Goal: Information Seeking & Learning: Find specific fact

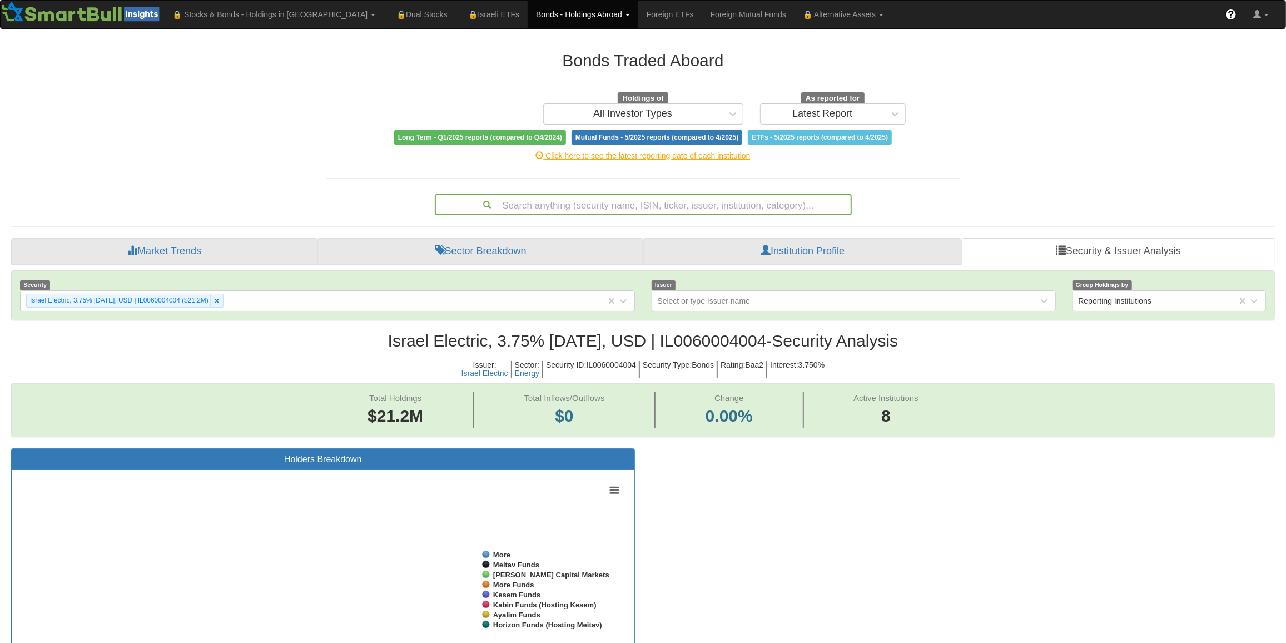
scroll to position [23, 1245]
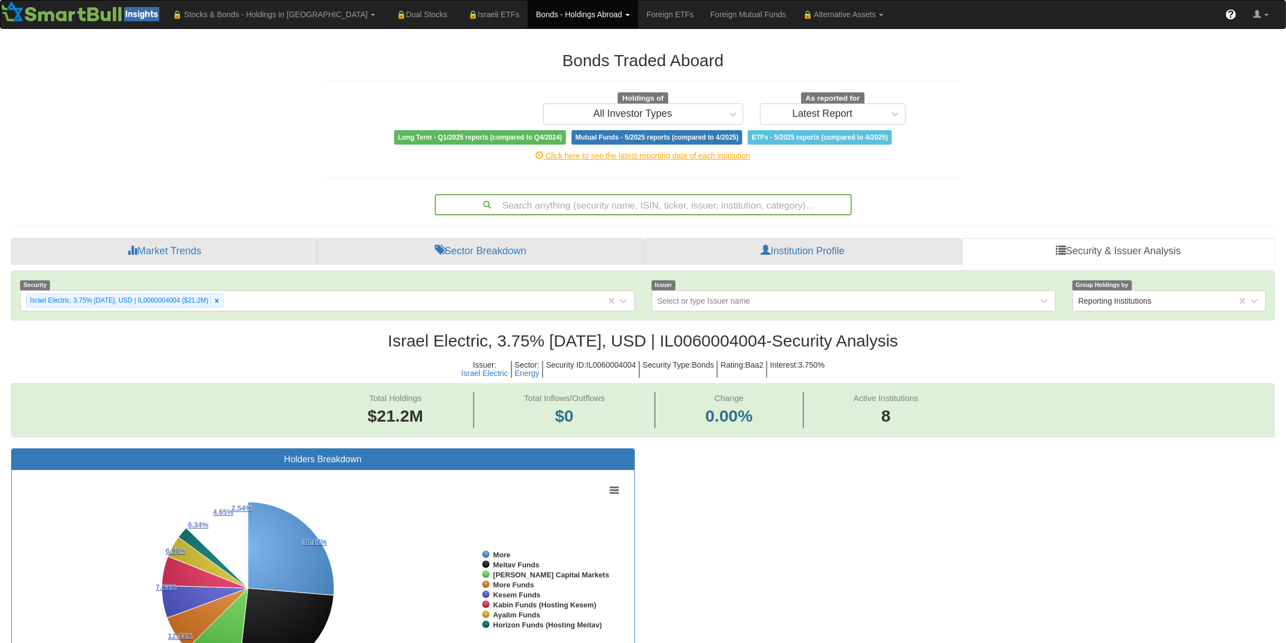
click at [635, 202] on div "Search anything (security name, ISIN, ticker, issuer, institution, category)..." at bounding box center [643, 204] width 415 height 19
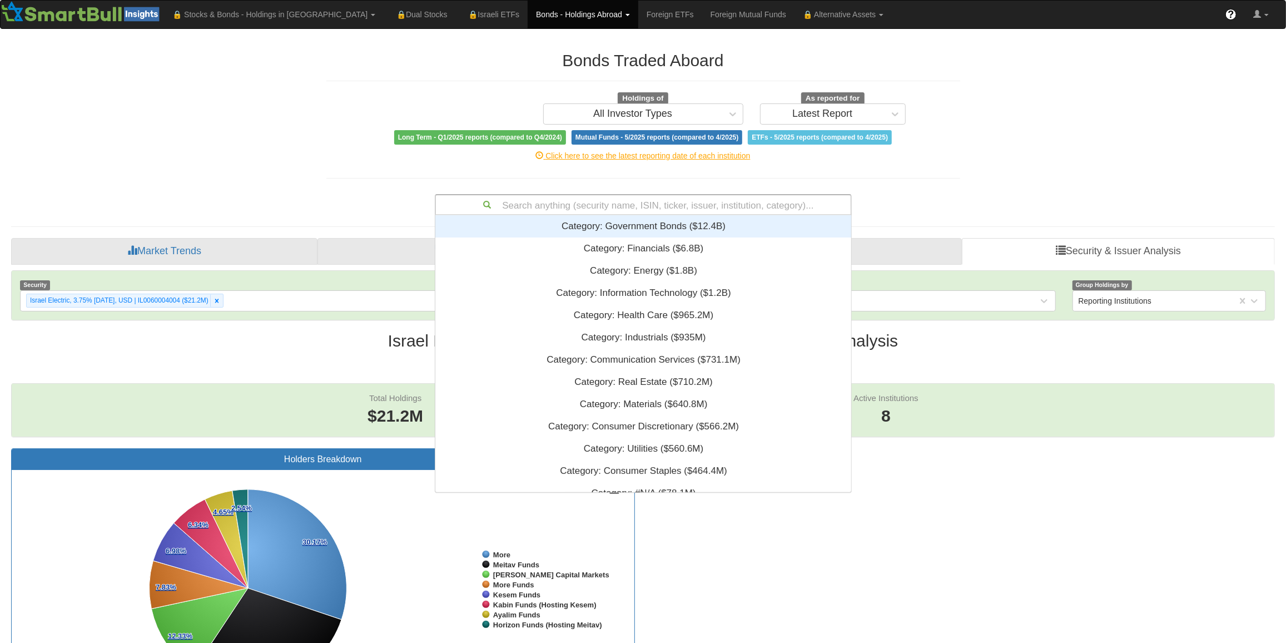
scroll to position [268, 409]
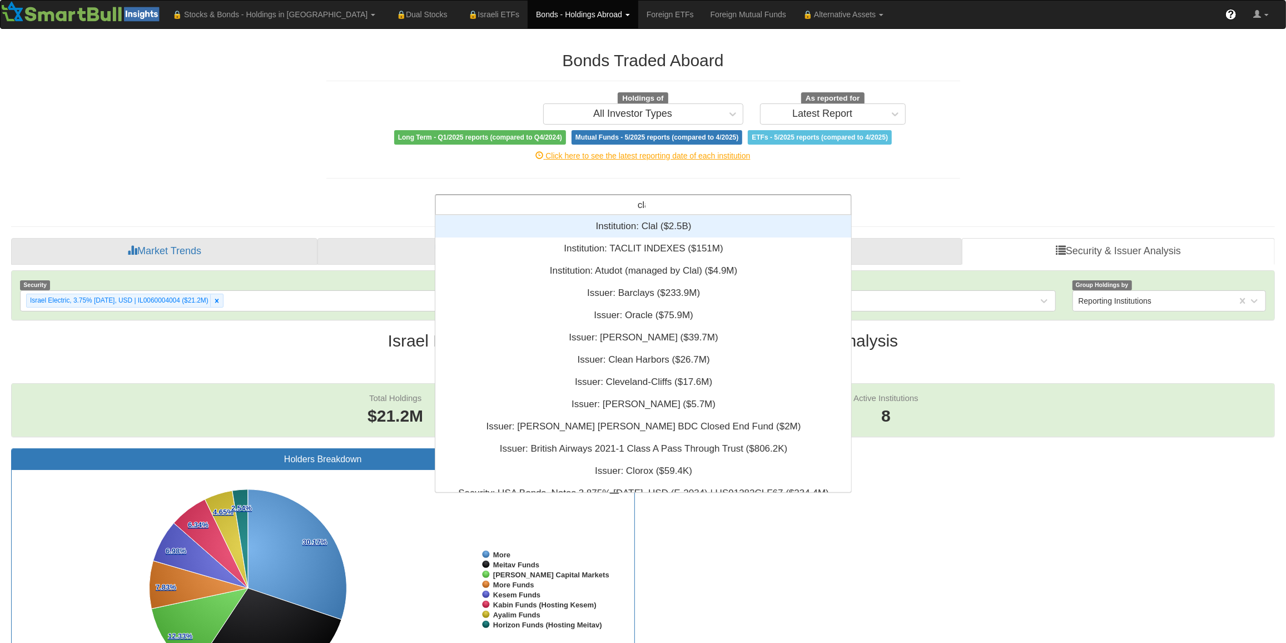
type input "clal"
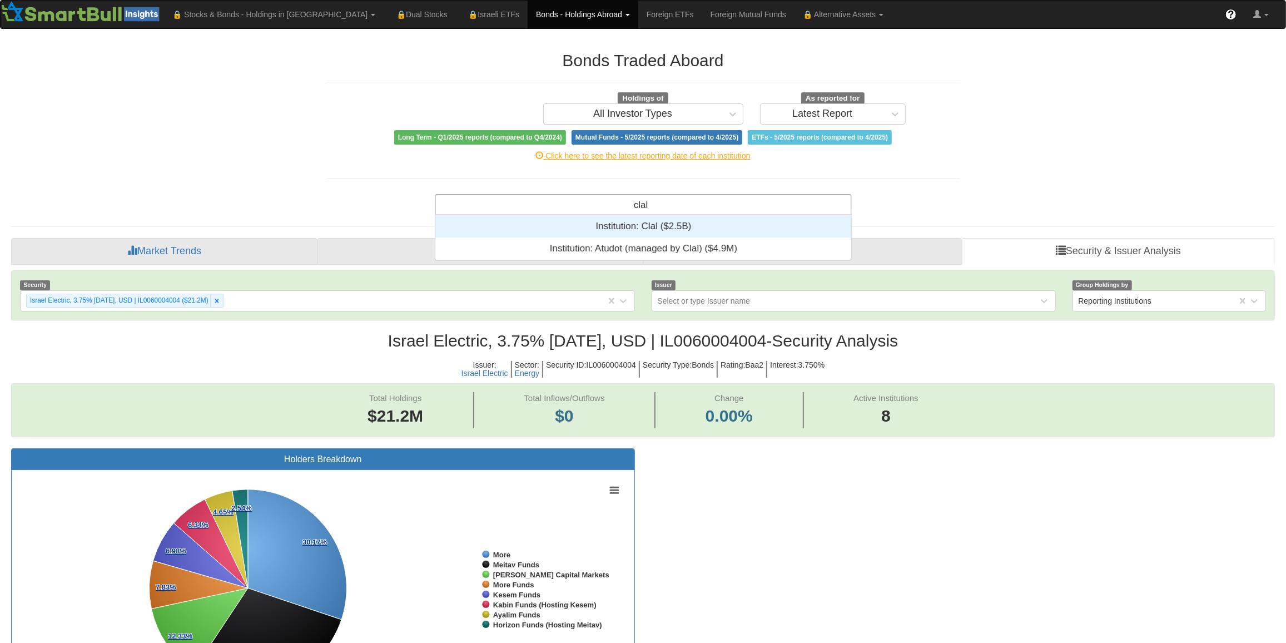
scroll to position [8, 8]
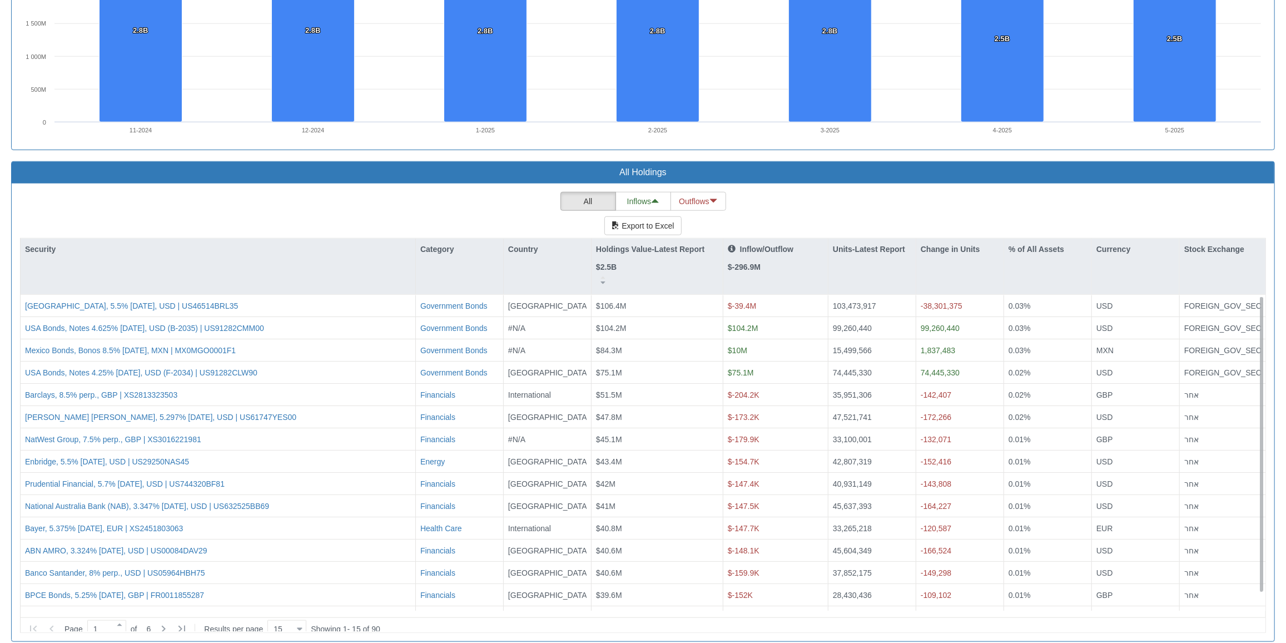
scroll to position [18, 0]
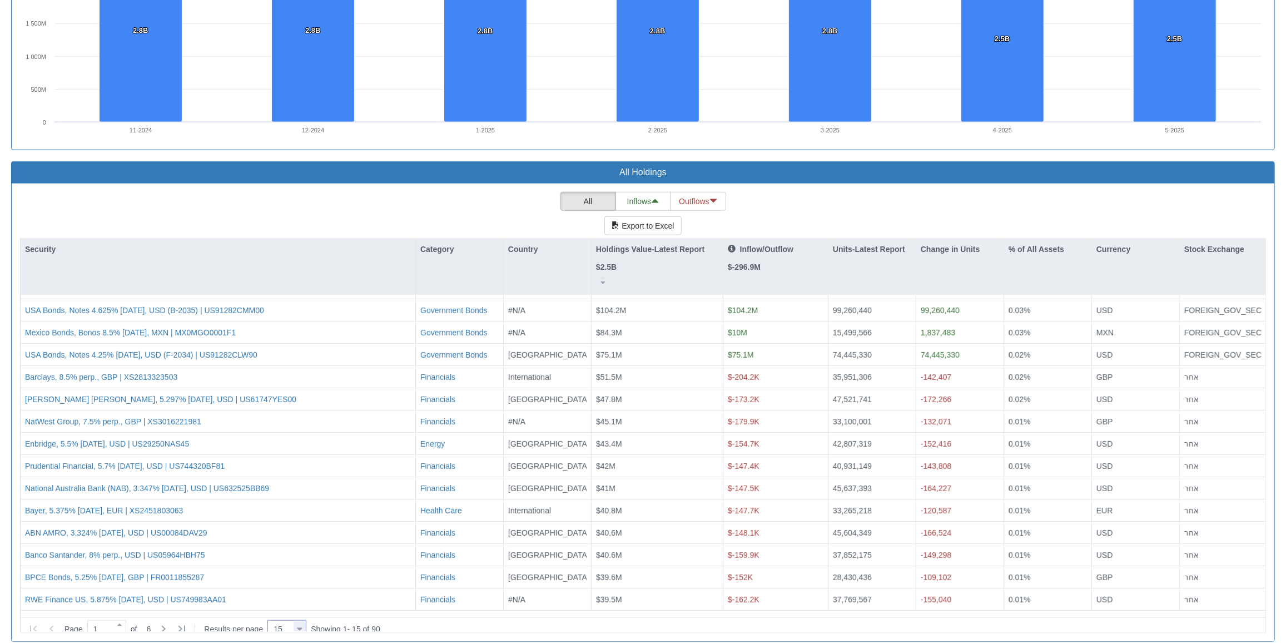
click at [300, 621] on div at bounding box center [300, 628] width 6 height 15
click at [277, 592] on div "100" at bounding box center [287, 600] width 39 height 18
type input "100"
click at [948, 246] on p "Change in Units" at bounding box center [950, 249] width 59 height 12
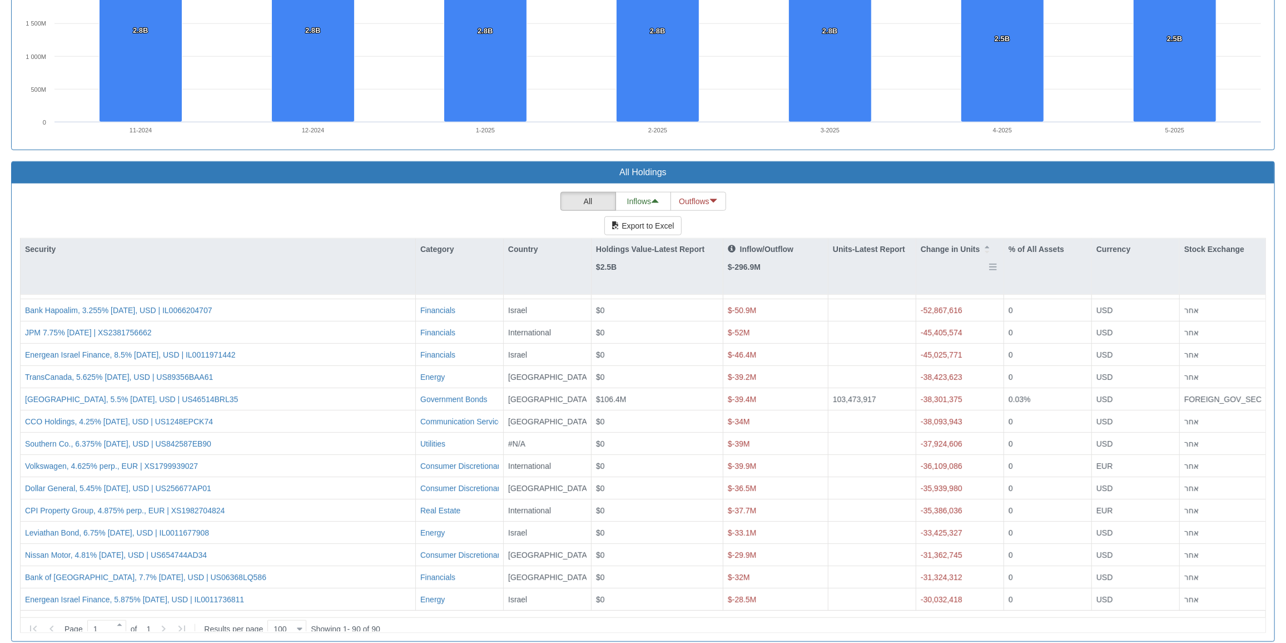
click at [948, 246] on p "Change in Units" at bounding box center [950, 249] width 59 height 12
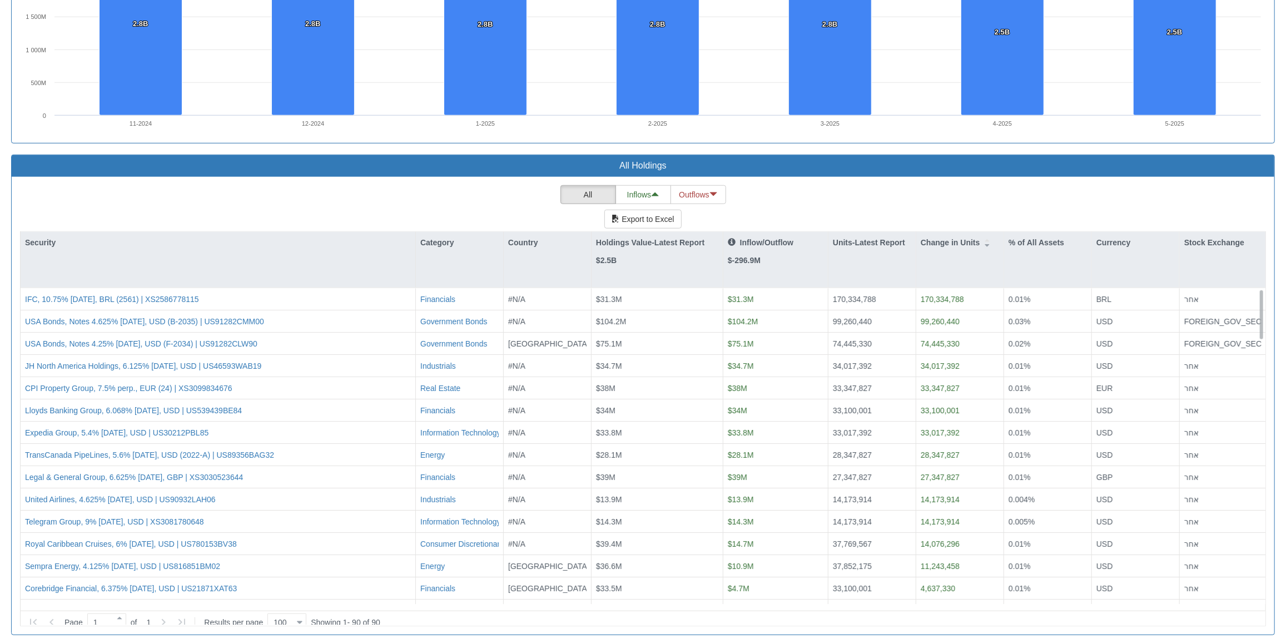
scroll to position [0, 0]
click at [949, 237] on p "Change in Units" at bounding box center [950, 242] width 59 height 12
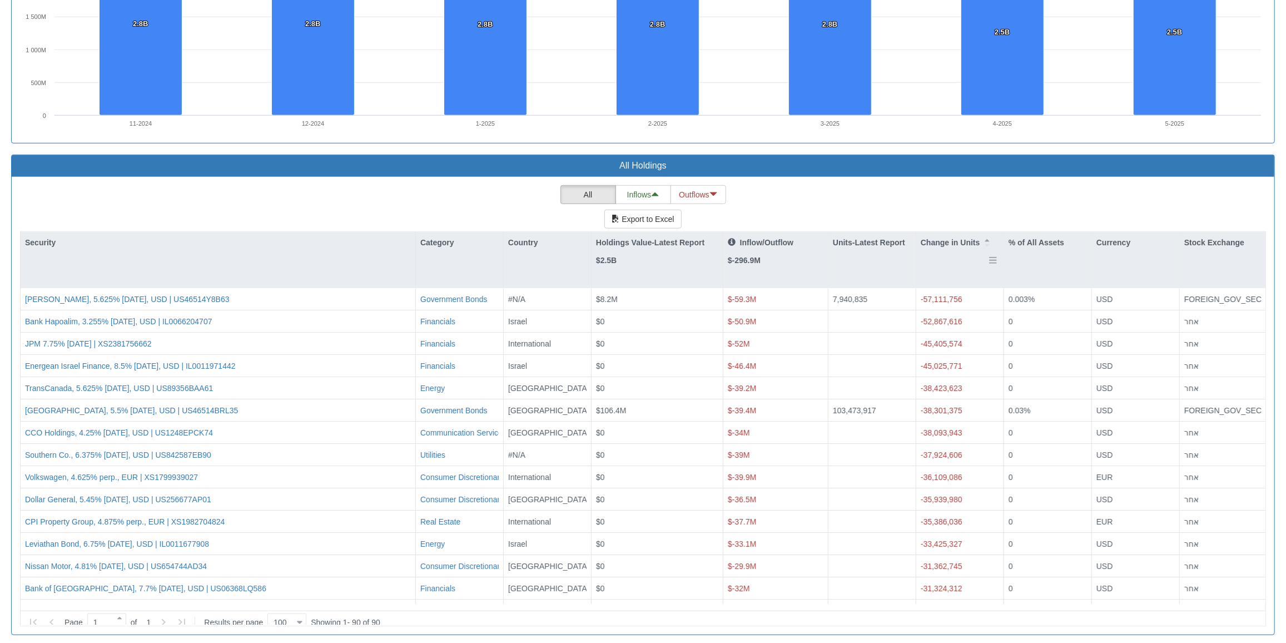
click at [949, 237] on p "Change in Units" at bounding box center [950, 242] width 59 height 12
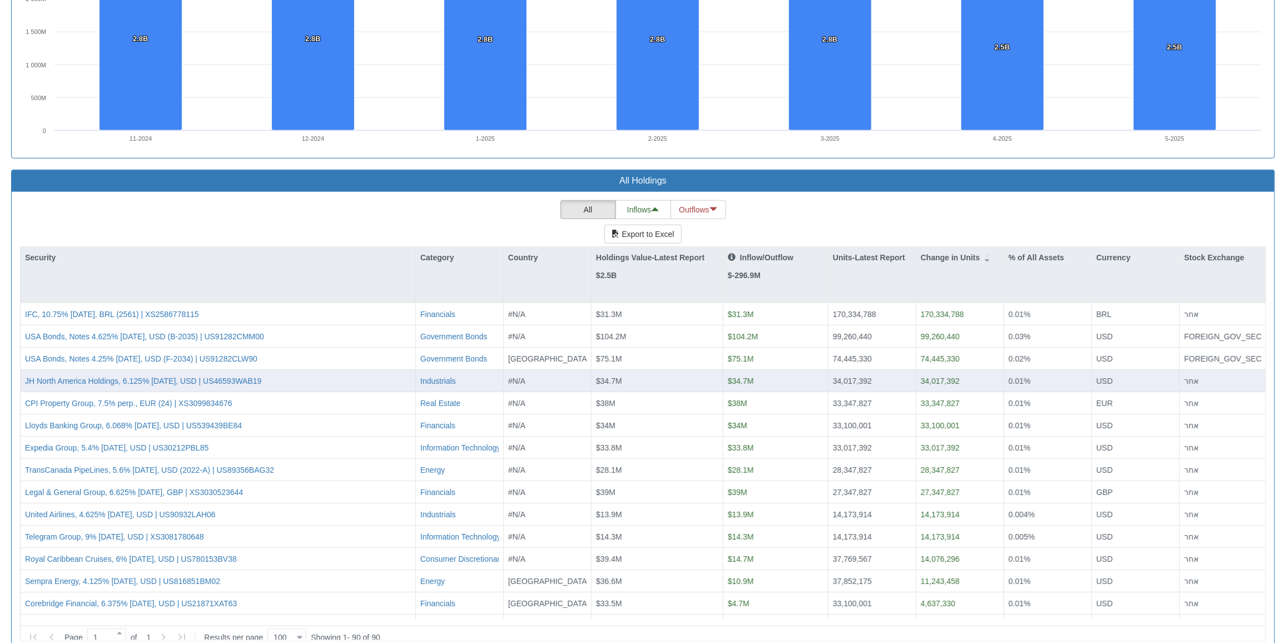
scroll to position [866, 0]
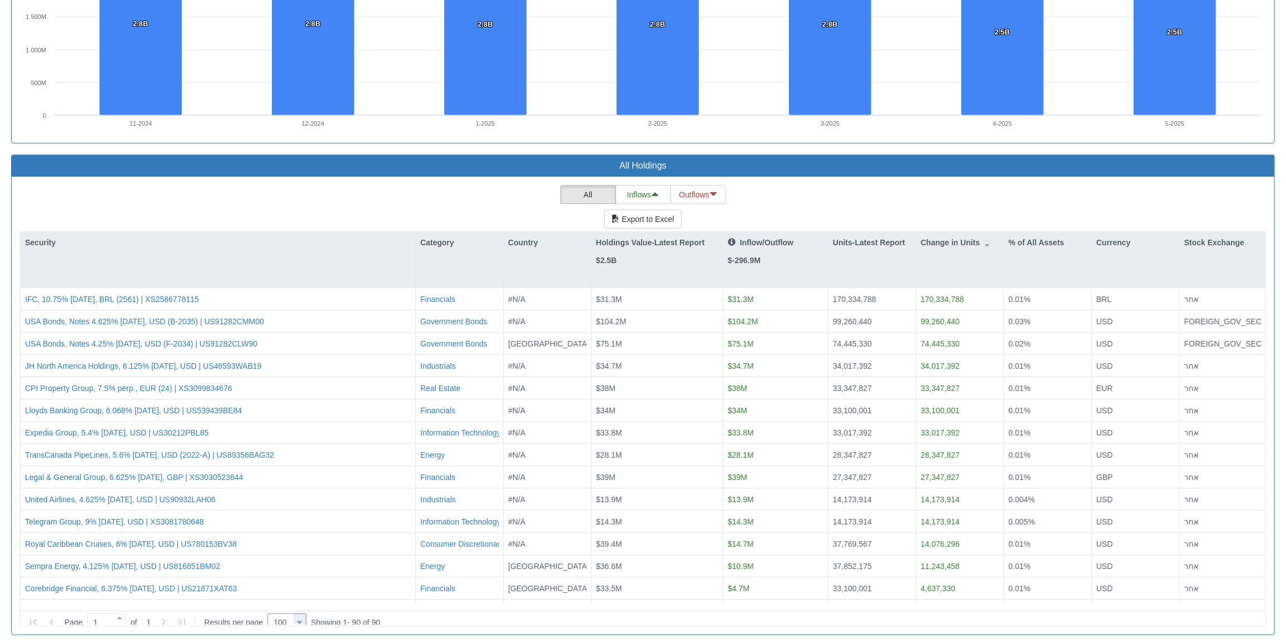
click at [301, 615] on div at bounding box center [300, 622] width 6 height 15
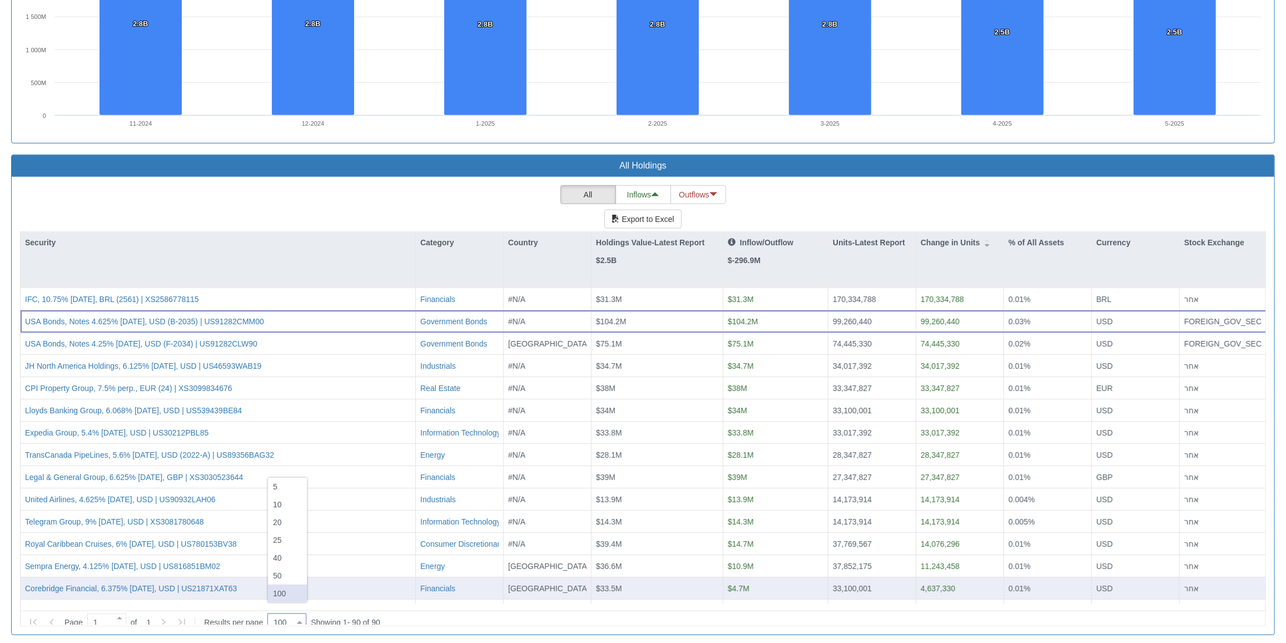
click at [288, 590] on div "100" at bounding box center [287, 593] width 39 height 18
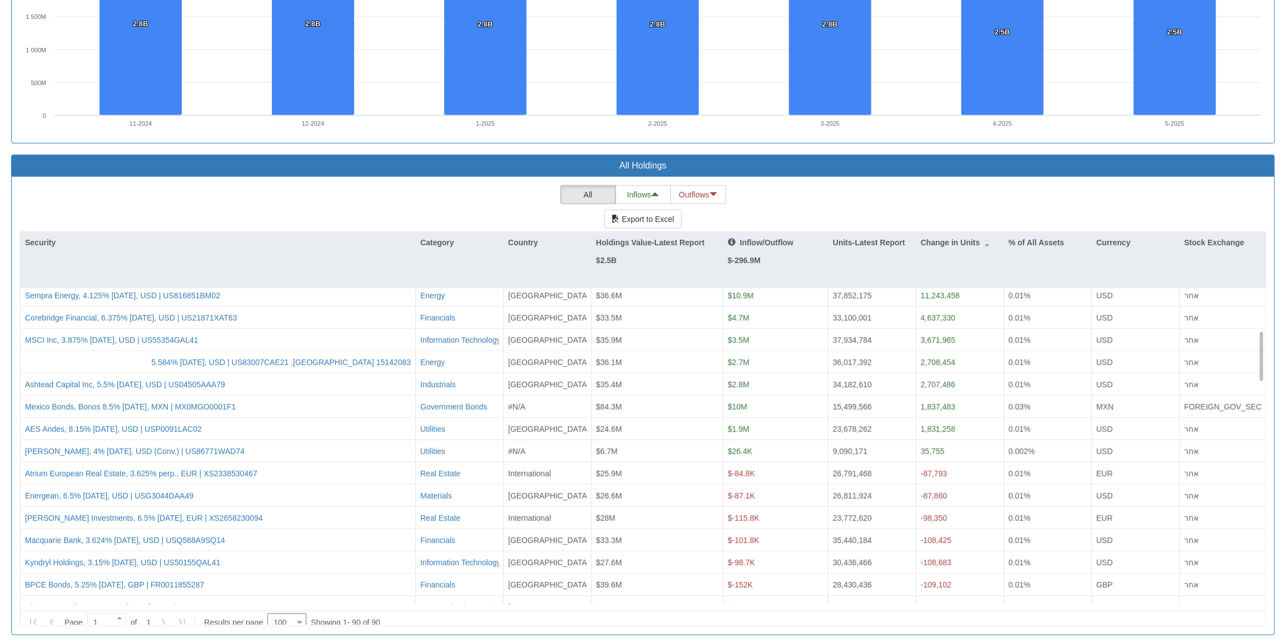
scroll to position [18, 0]
